Goal: Information Seeking & Learning: Learn about a topic

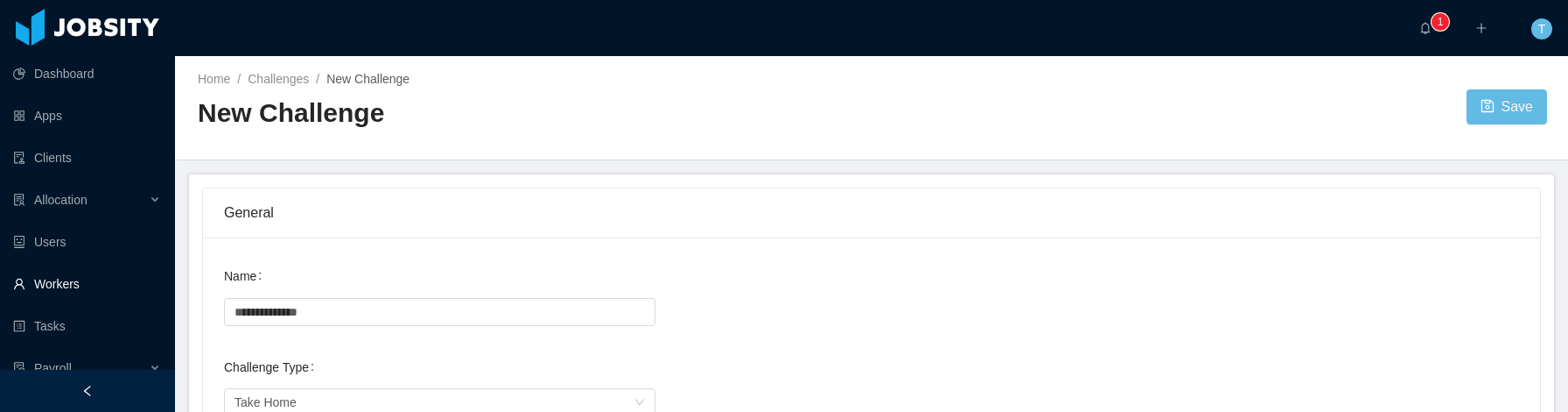
click at [87, 291] on link "Workers" at bounding box center [87, 283] width 148 height 35
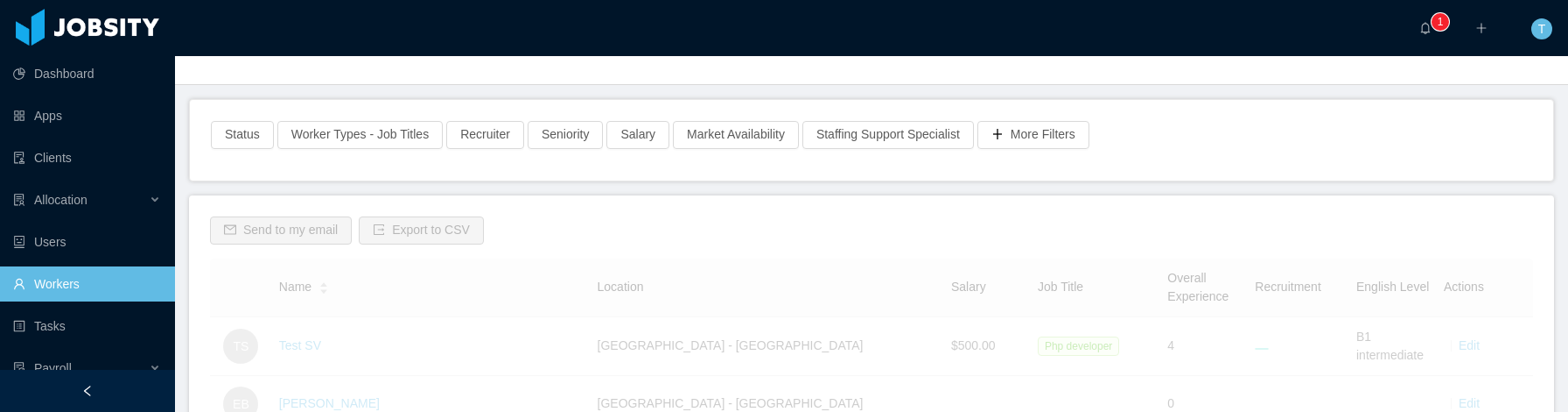
scroll to position [136, 0]
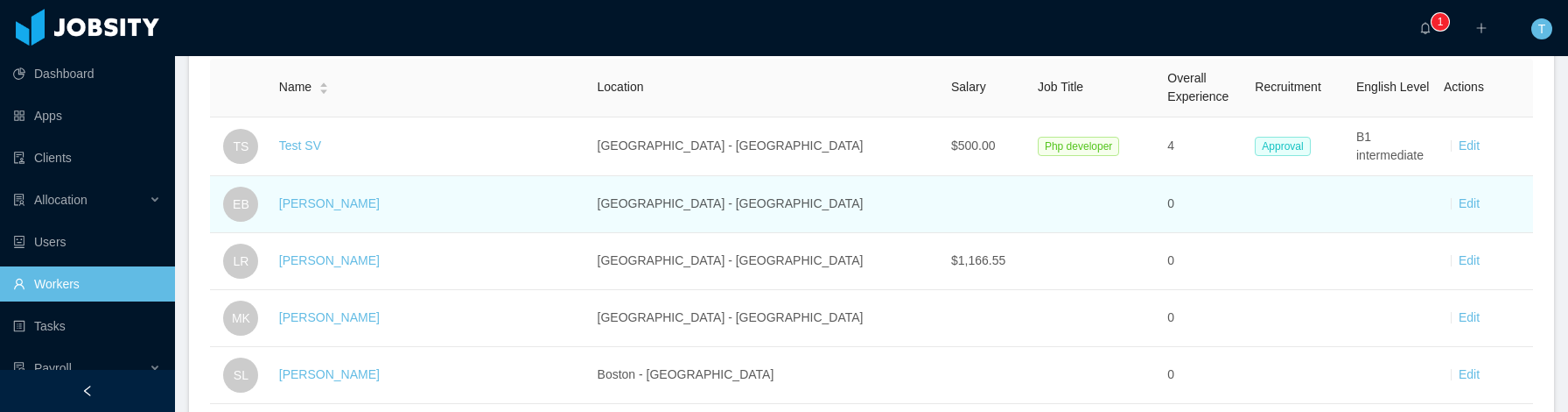
scroll to position [313, 0]
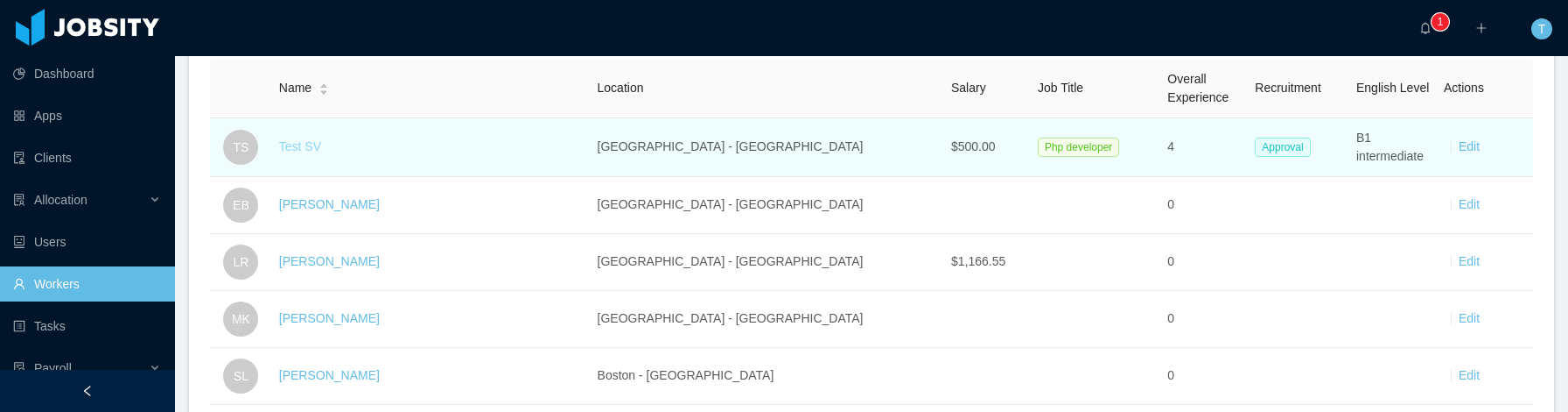
click at [314, 142] on link "Test SV" at bounding box center [300, 146] width 42 height 14
